Goal: Task Accomplishment & Management: Use online tool/utility

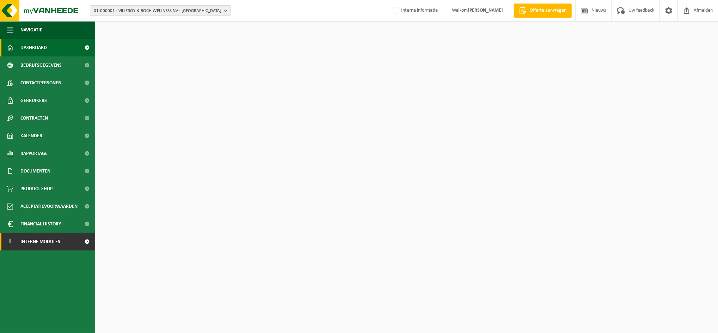
click at [58, 241] on span "Interne modules" at bounding box center [40, 242] width 40 height 18
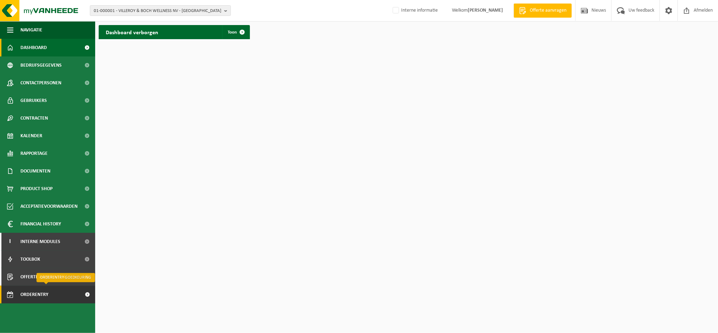
click at [49, 294] on span "Orderentry Goedkeuring" at bounding box center [49, 294] width 59 height 18
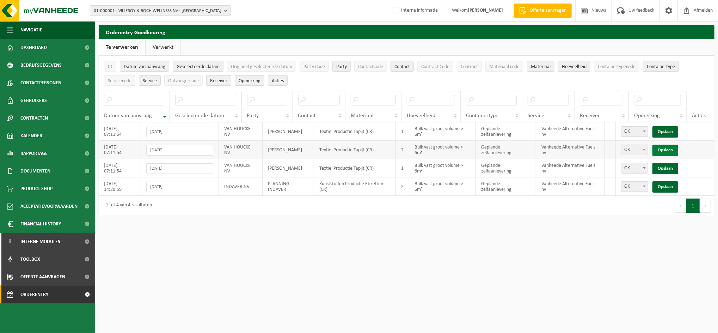
click at [667, 148] on link "Opslaan" at bounding box center [665, 149] width 26 height 11
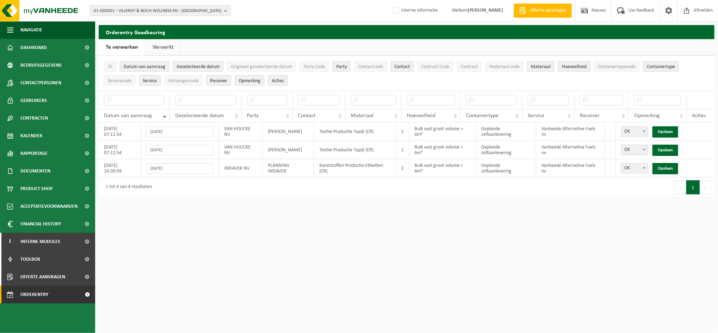
click at [667, 148] on link "Opslaan" at bounding box center [665, 149] width 26 height 11
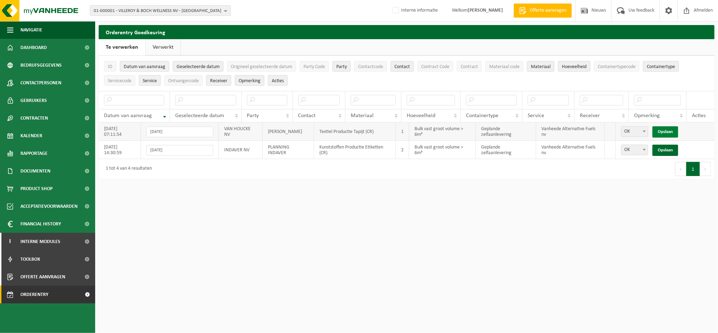
click at [664, 131] on link "Opslaan" at bounding box center [665, 131] width 26 height 11
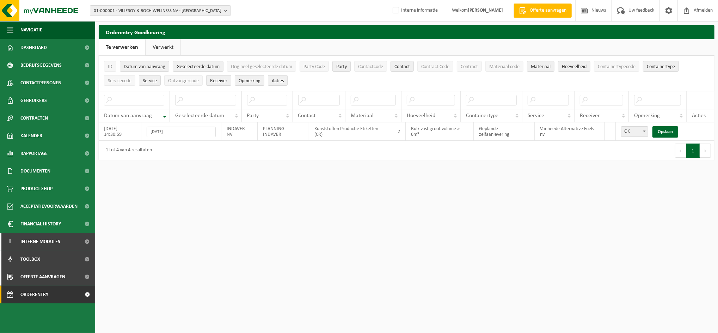
click at [158, 45] on link "Verwerkt" at bounding box center [163, 47] width 35 height 16
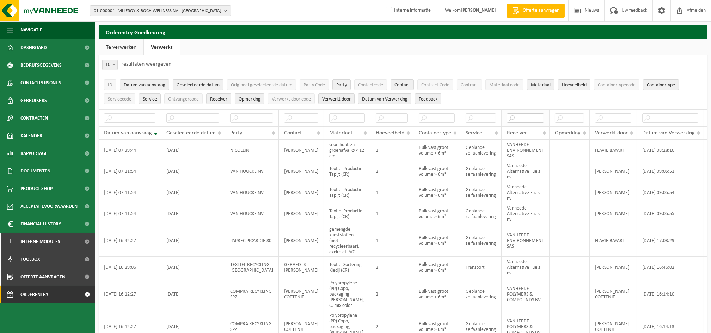
click at [507, 118] on input "text" at bounding box center [525, 118] width 37 height 10
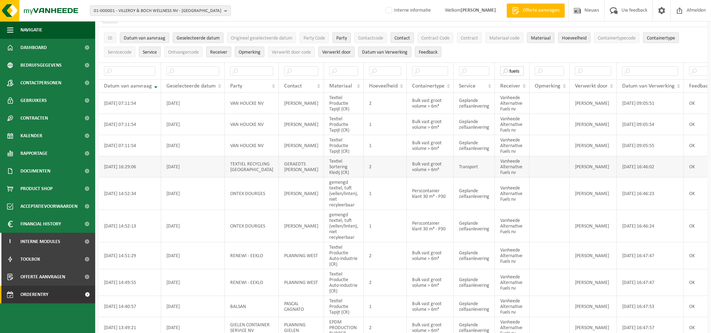
scroll to position [79, 0]
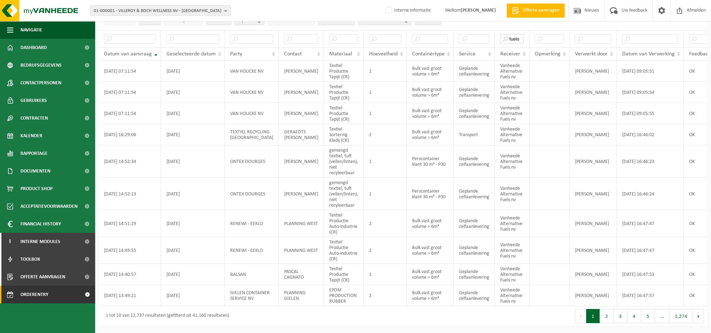
type input "fuels"
click at [604, 316] on button "2" at bounding box center [607, 316] width 14 height 14
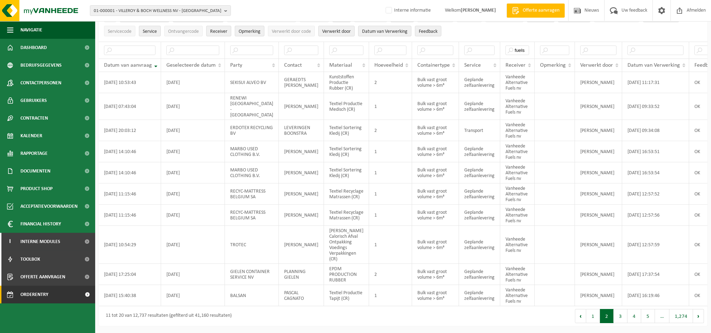
scroll to position [74, 0]
click at [619, 317] on button "3" at bounding box center [620, 316] width 14 height 14
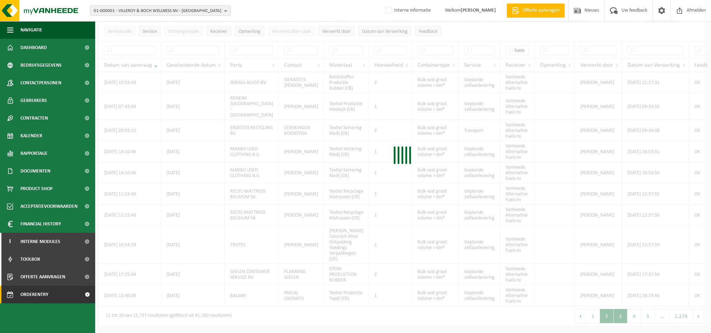
scroll to position [86, 0]
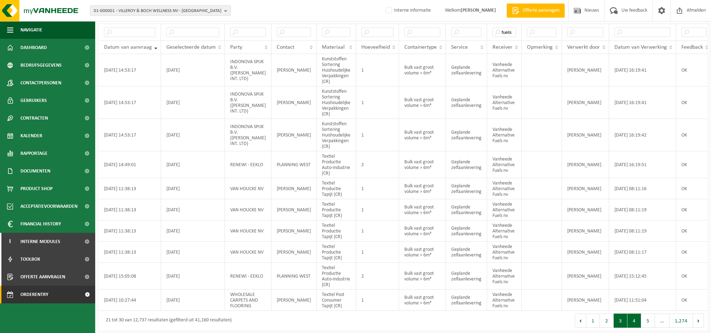
click at [632, 325] on button "4" at bounding box center [634, 320] width 14 height 14
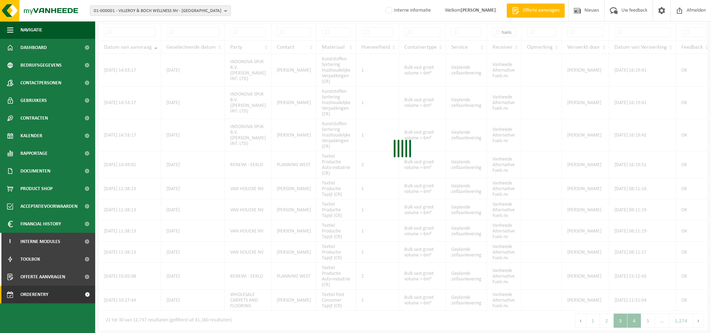
scroll to position [85, 0]
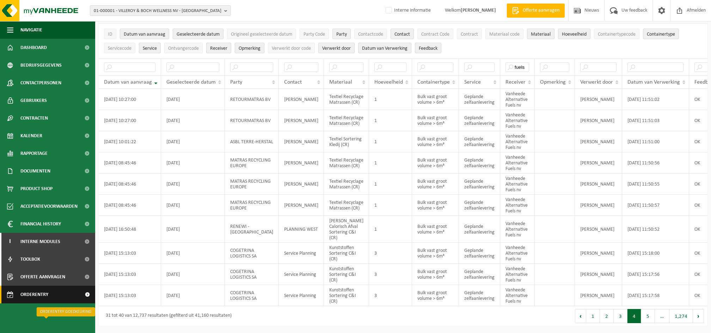
click at [55, 296] on span "Orderentry Goedkeuring" at bounding box center [49, 294] width 59 height 18
